Goal: Find specific page/section

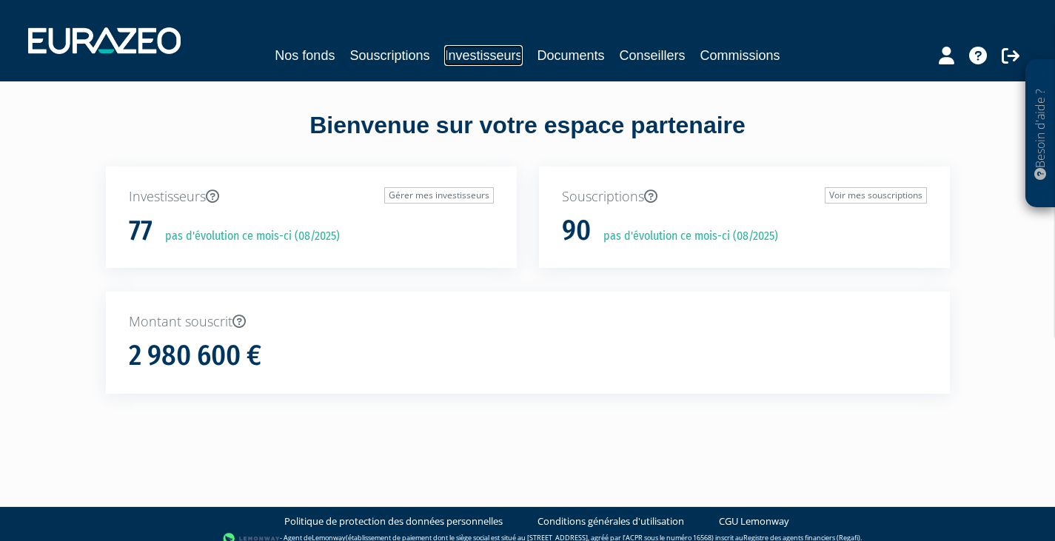
click at [501, 53] on link "Investisseurs" at bounding box center [483, 55] width 78 height 21
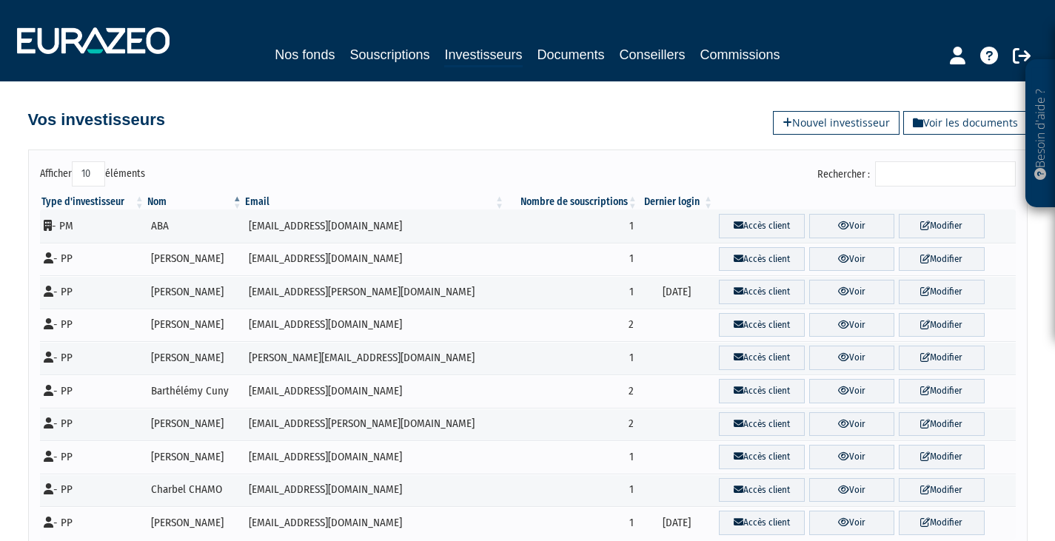
click at [910, 173] on input "Rechercher :" at bounding box center [946, 173] width 141 height 25
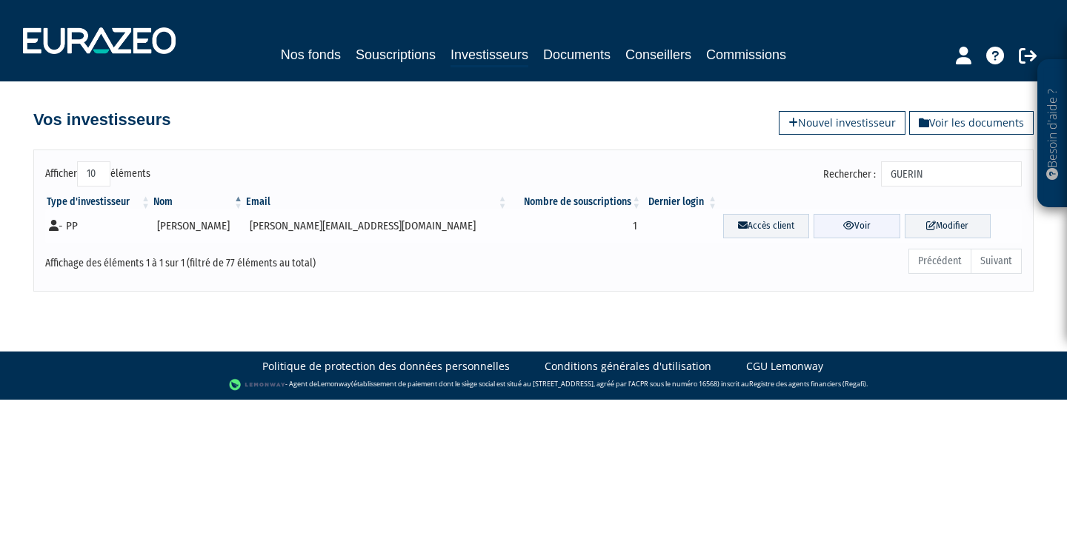
type input "GUERIN"
click at [839, 221] on link "Voir" at bounding box center [856, 226] width 86 height 24
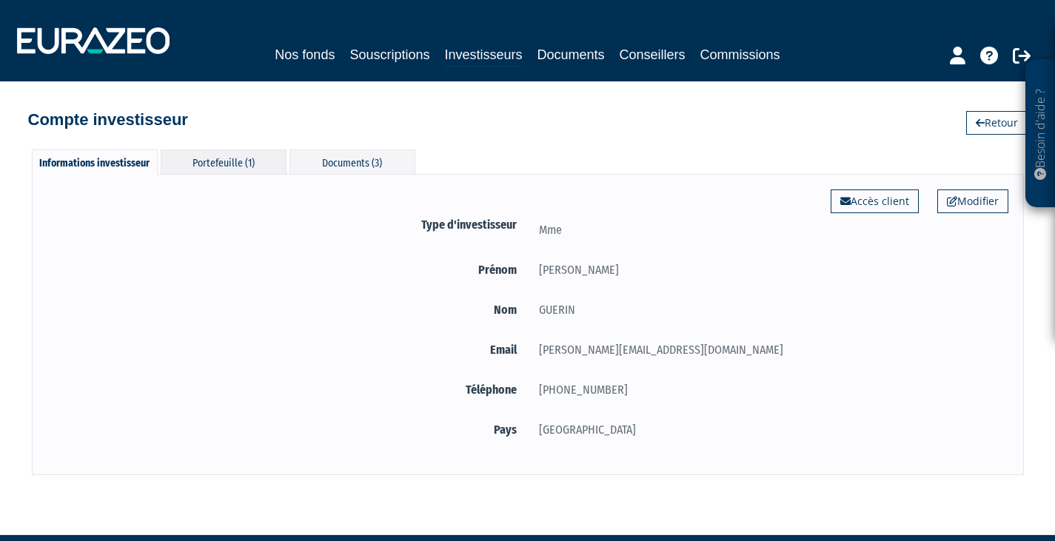
click at [213, 159] on div "Portefeuille (1)" at bounding box center [224, 162] width 126 height 24
